Goal: Information Seeking & Learning: Learn about a topic

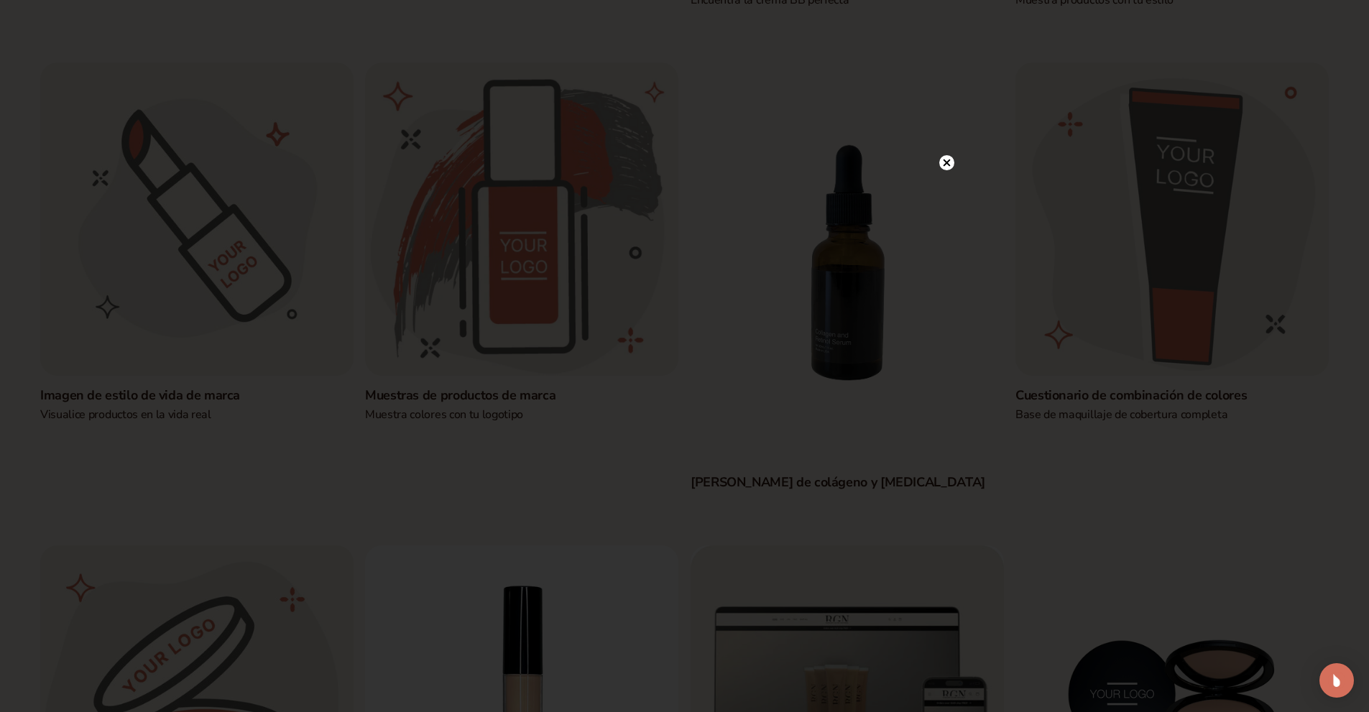
scroll to position [575, 0]
click at [946, 190] on circle at bounding box center [946, 192] width 15 height 15
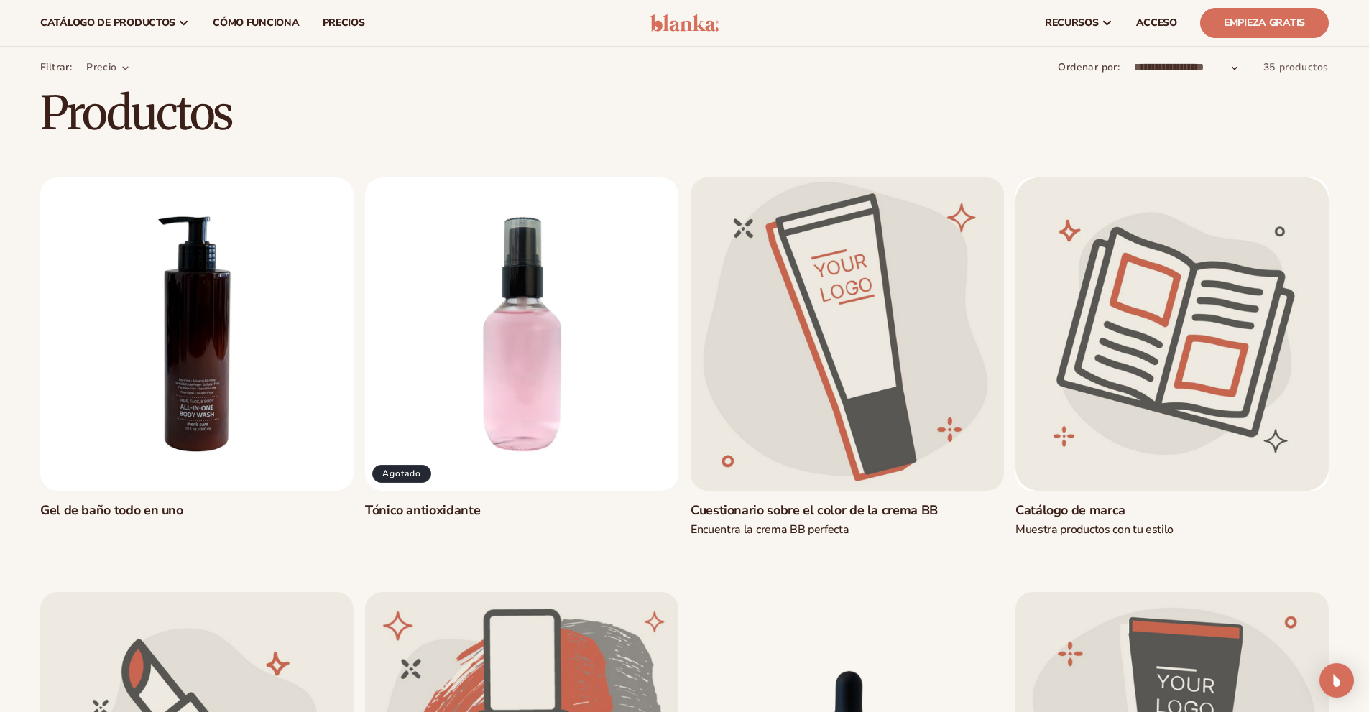
scroll to position [0, 0]
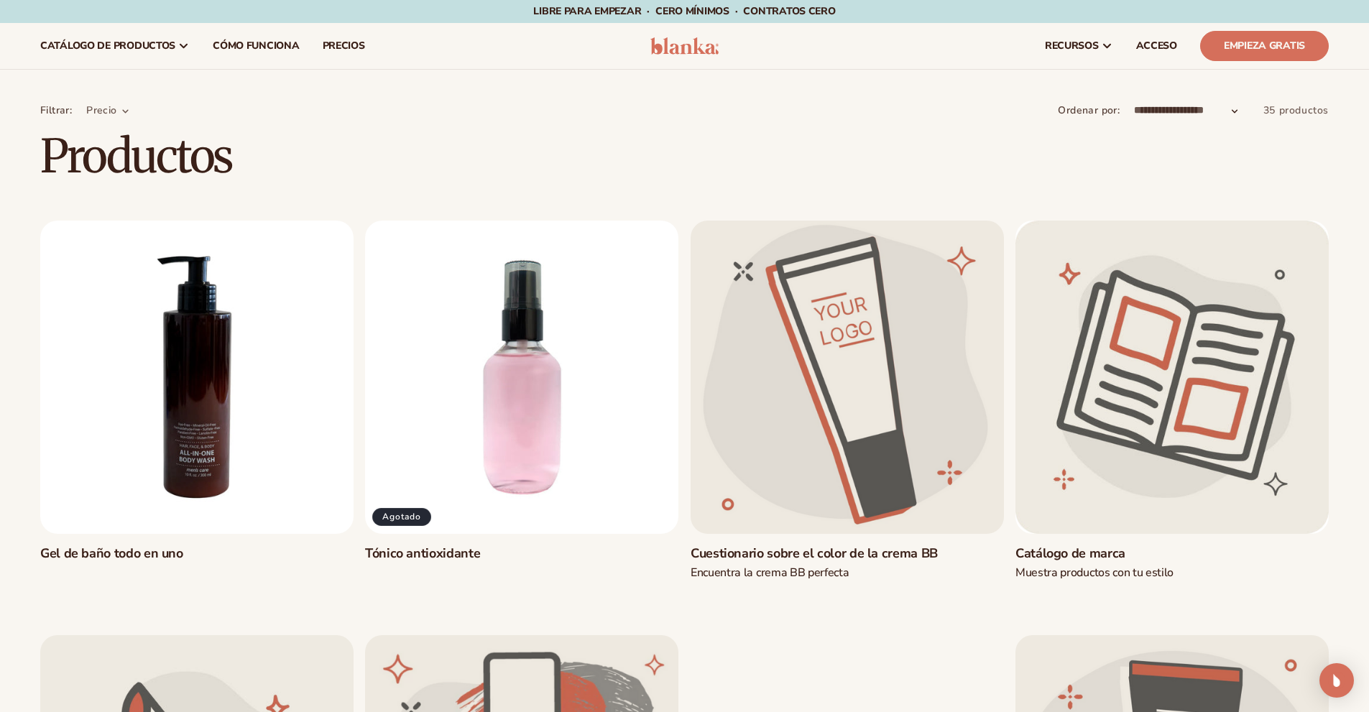
click at [254, 545] on link "Gel de baño todo en uno" at bounding box center [196, 553] width 313 height 17
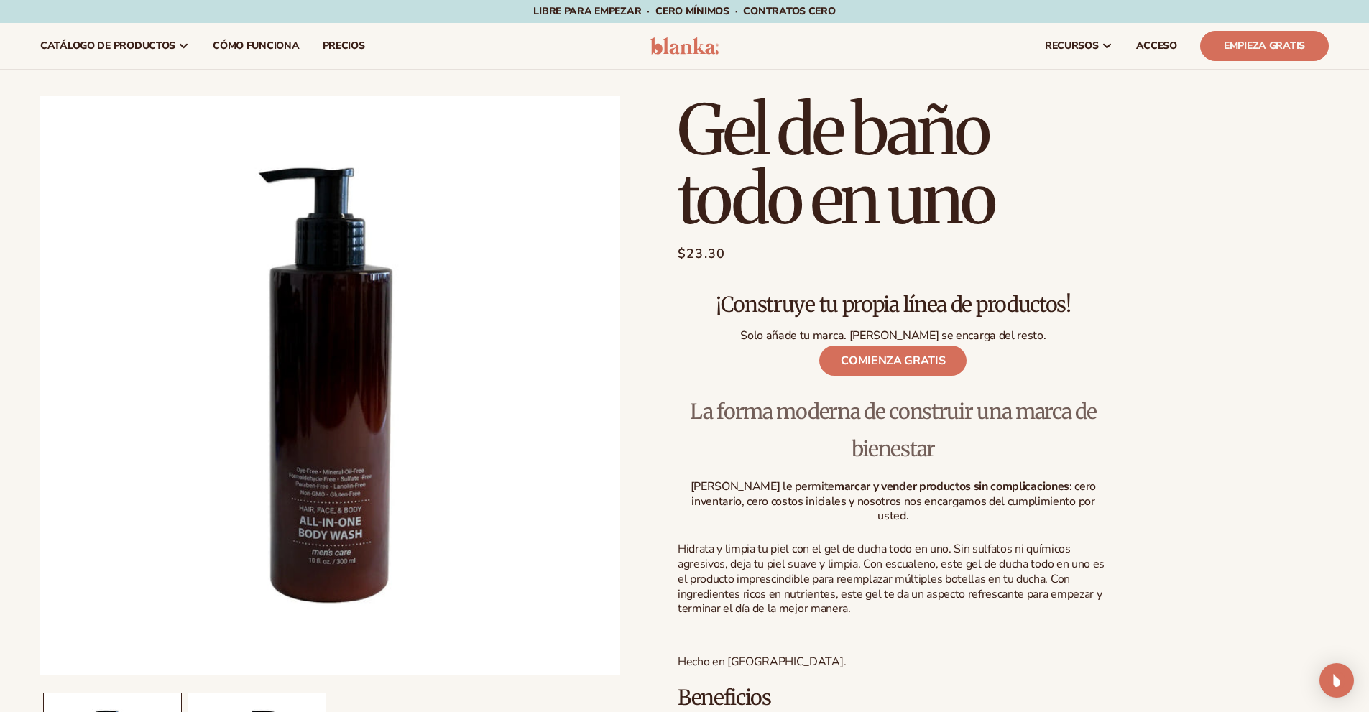
drag, startPoint x: 678, startPoint y: 247, endPoint x: 723, endPoint y: 254, distance: 45.0
click at [723, 254] on font "$23.30" at bounding box center [701, 253] width 48 height 17
click at [933, 287] on p "¡Construye tu propia línea de productos!" at bounding box center [892, 298] width 431 height 40
click at [491, 58] on nav "catálogo de productos Productos de marca privada" at bounding box center [332, 46] width 607 height 46
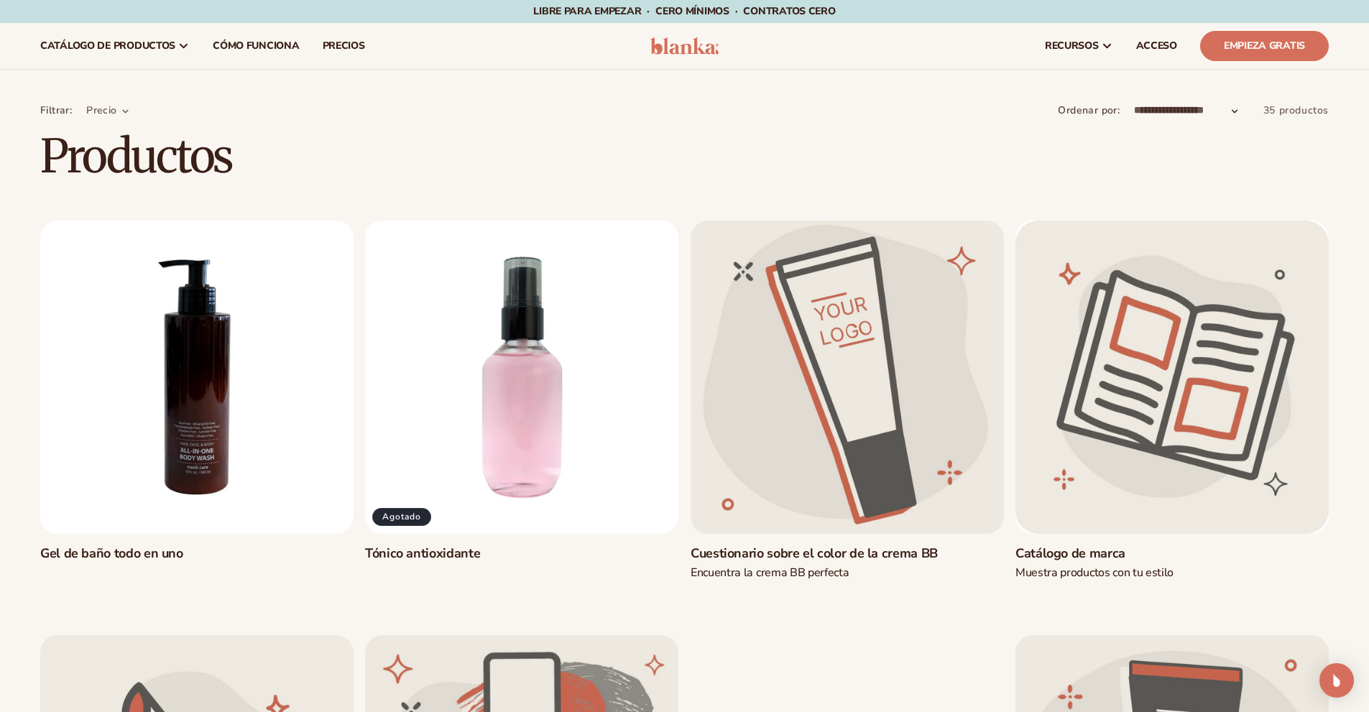
click at [588, 545] on link "Tónico antioxidante" at bounding box center [521, 553] width 313 height 17
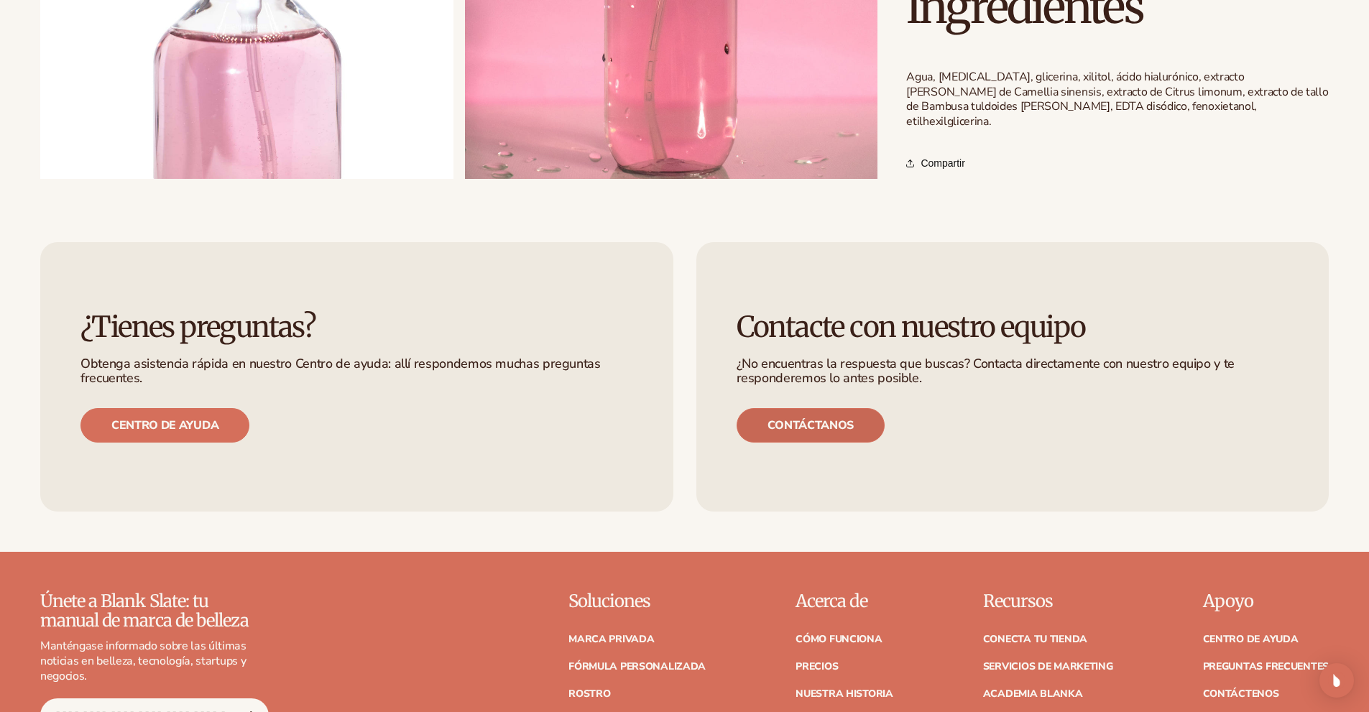
scroll to position [1149, 0]
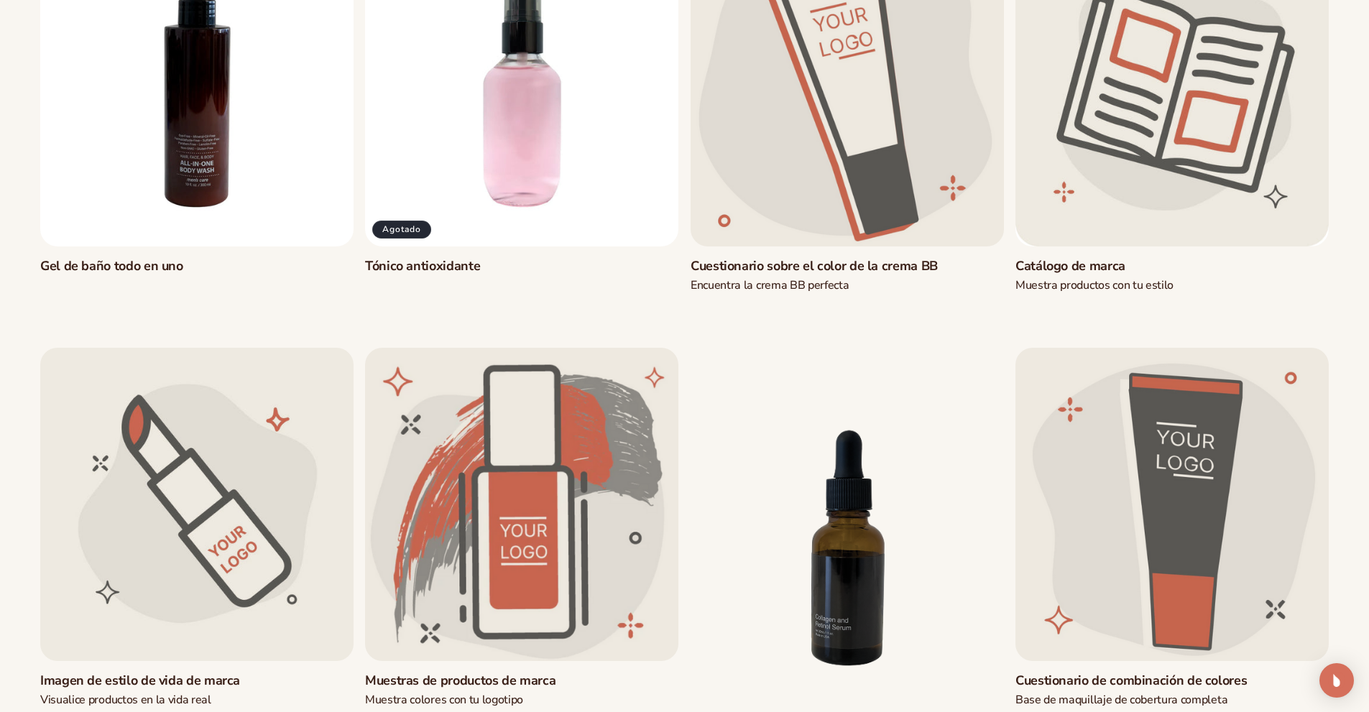
scroll to position [575, 0]
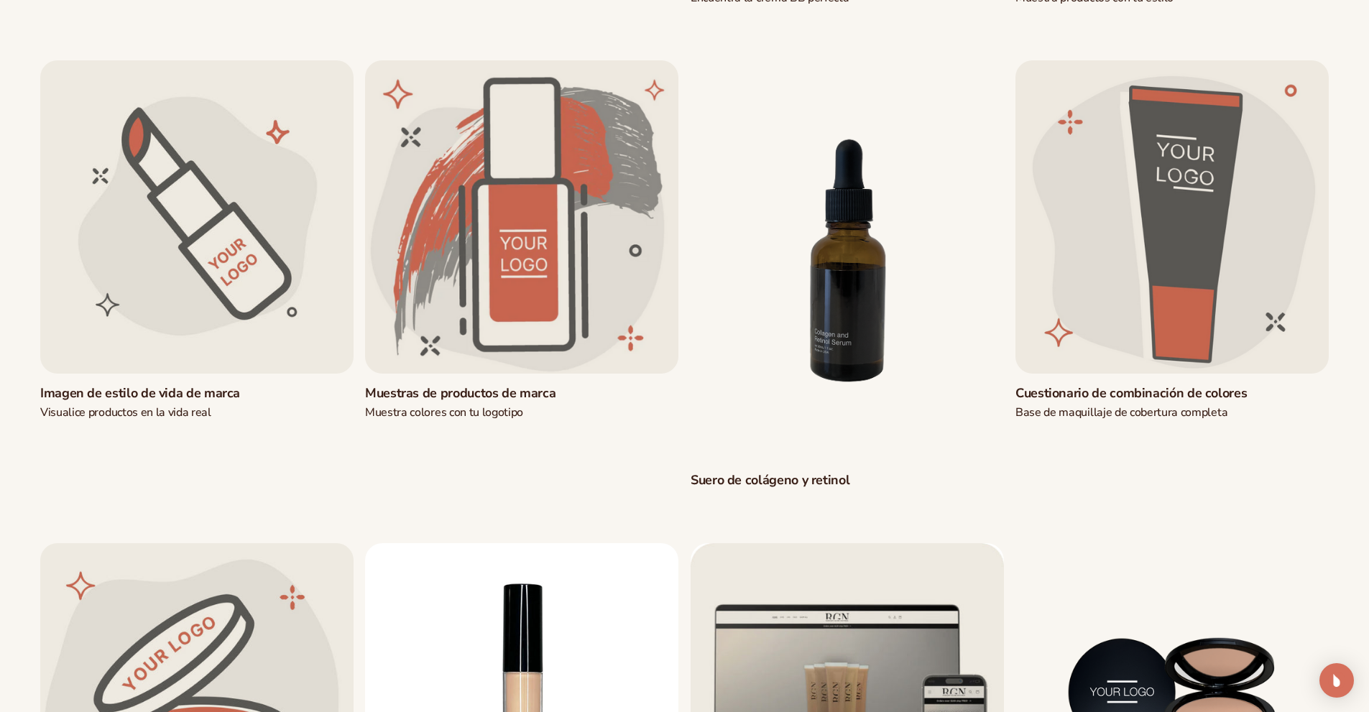
click at [825, 472] on link "Suero de colágeno y retinol" at bounding box center [846, 480] width 313 height 17
